Goal: Information Seeking & Learning: Learn about a topic

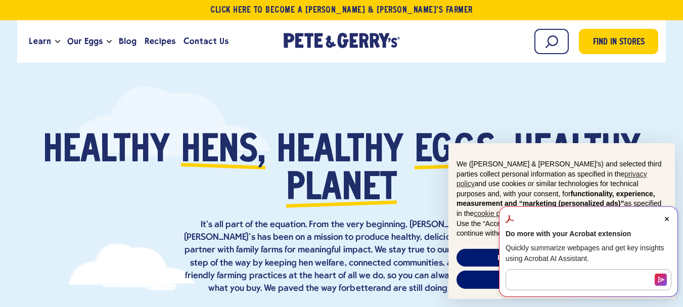
click at [668, 215] on span "Close Acrobat AI Assistant Dialog" at bounding box center [666, 218] width 9 height 9
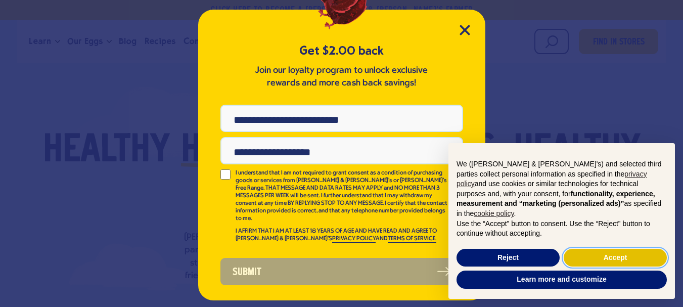
click at [588, 256] on button "Accept" at bounding box center [614, 258] width 103 height 18
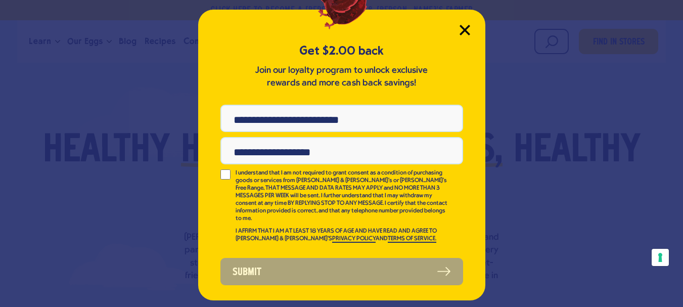
click at [464, 28] on icon "Close Modal" at bounding box center [464, 30] width 11 height 11
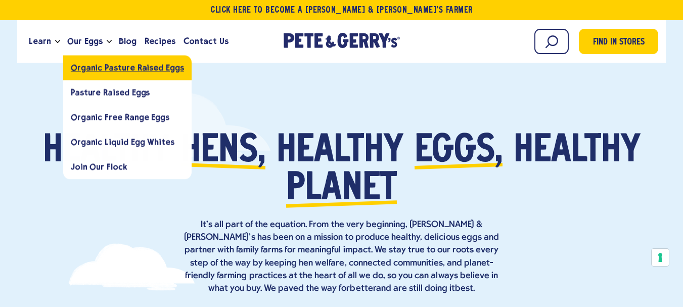
click at [90, 65] on span "Organic Pasture Raised Eggs" at bounding box center [127, 68] width 113 height 10
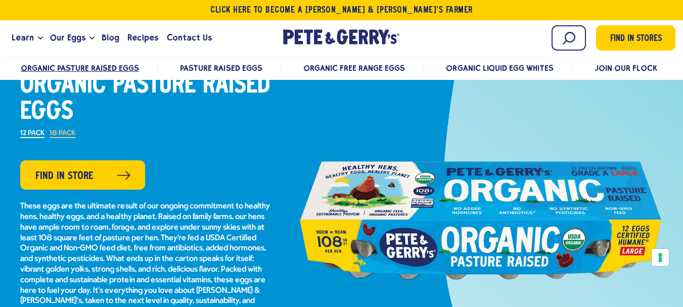
scroll to position [51, 0]
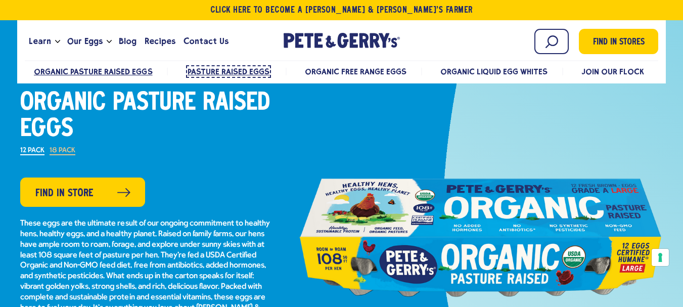
click at [224, 69] on span "Pasture Raised Eggs" at bounding box center [228, 72] width 82 height 10
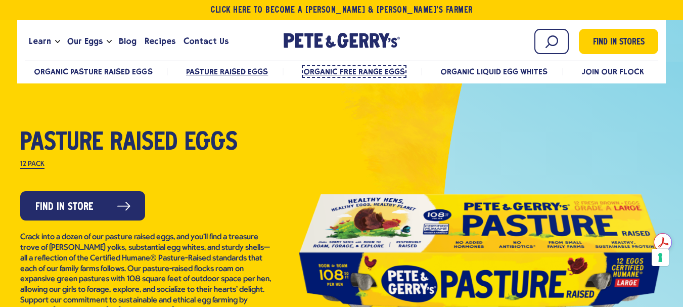
click at [316, 69] on span "Organic Free Range Eggs" at bounding box center [354, 72] width 102 height 10
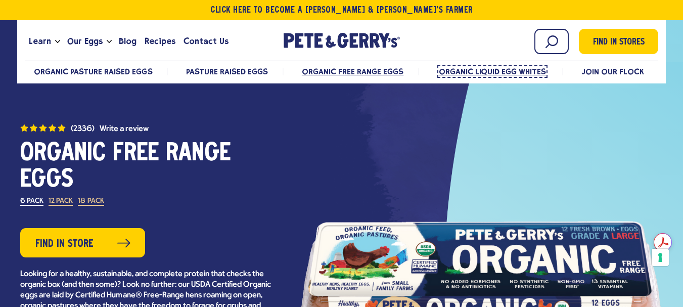
click at [469, 67] on span "Organic Liquid Egg Whites" at bounding box center [492, 72] width 108 height 10
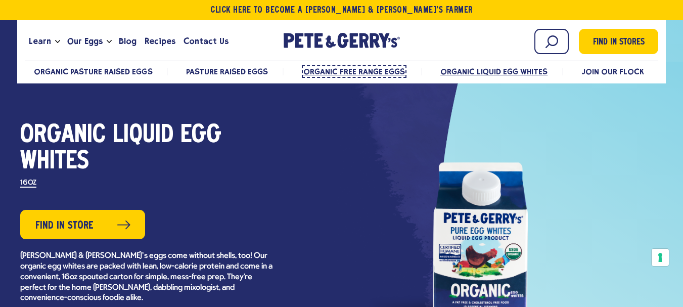
click at [361, 70] on span "Organic Free Range Eggs" at bounding box center [354, 72] width 102 height 10
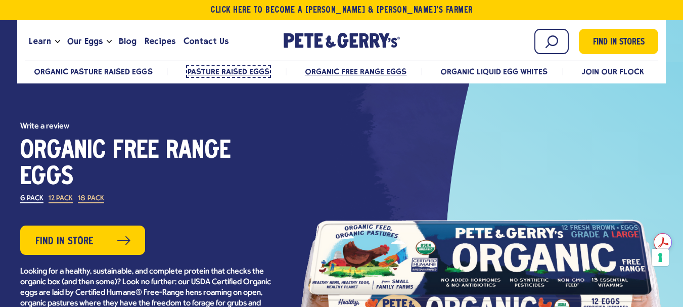
click at [250, 69] on span "Pasture Raised Eggs" at bounding box center [228, 72] width 82 height 10
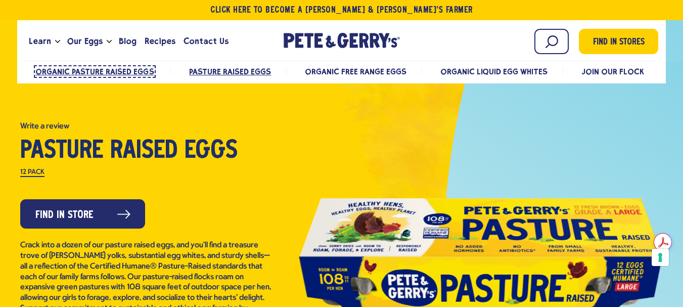
click at [104, 70] on span "Organic Pasture Raised Eggs" at bounding box center [94, 72] width 119 height 10
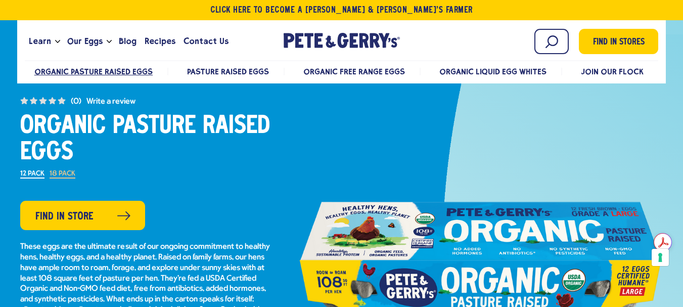
scroll to position [51, 0]
